Goal: Task Accomplishment & Management: Manage account settings

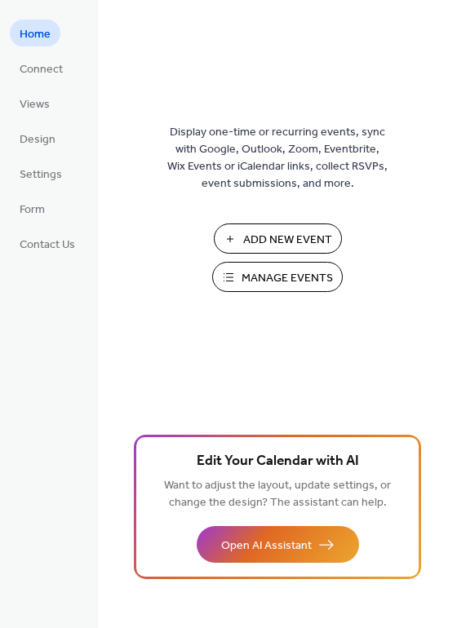
click at [304, 240] on span "Add New Event" at bounding box center [287, 240] width 89 height 17
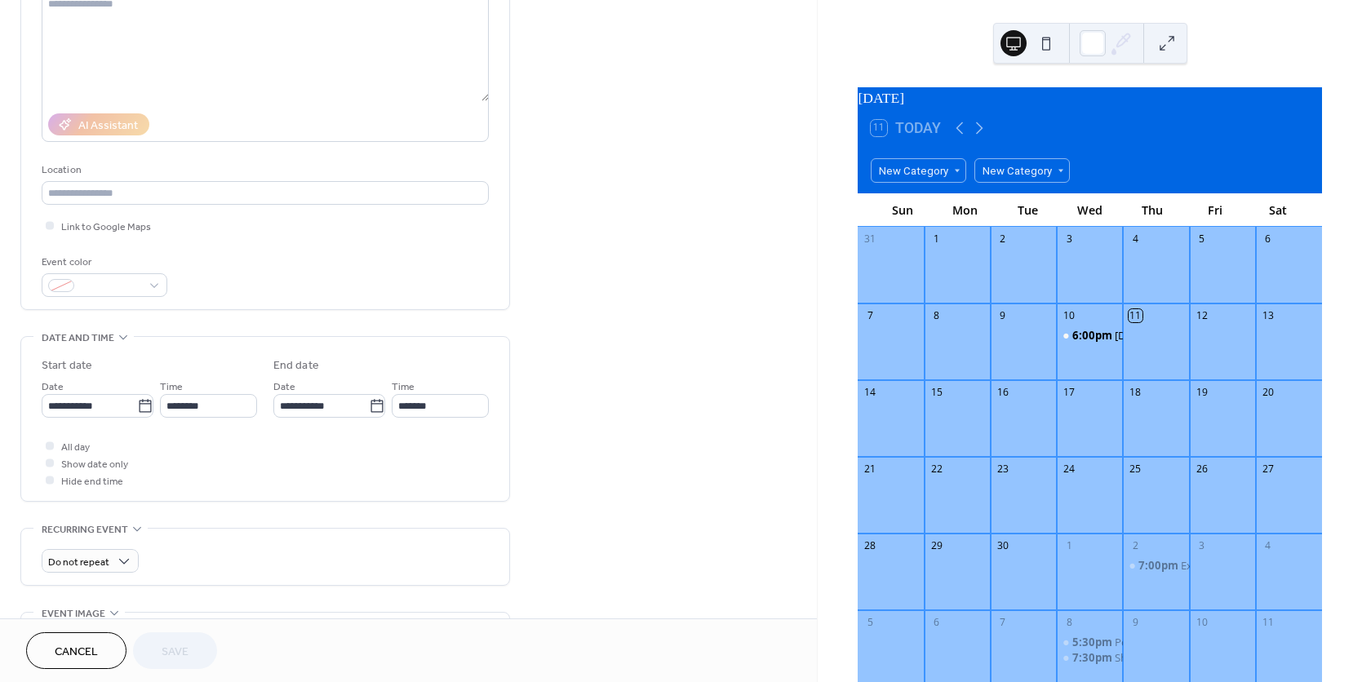
scroll to position [197, 0]
click at [55, 652] on span "Cancel" at bounding box center [76, 652] width 43 height 17
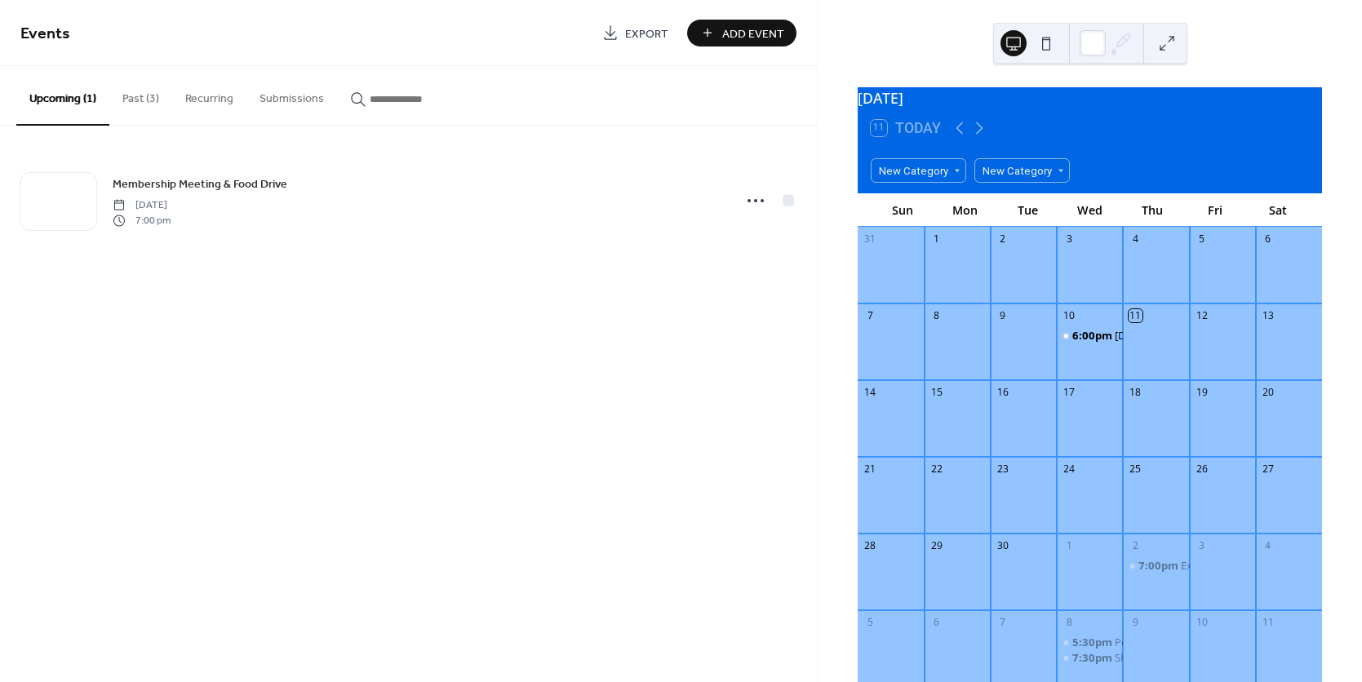
click at [137, 99] on button "Past (3)" at bounding box center [140, 95] width 63 height 58
